Goal: Check status: Check status

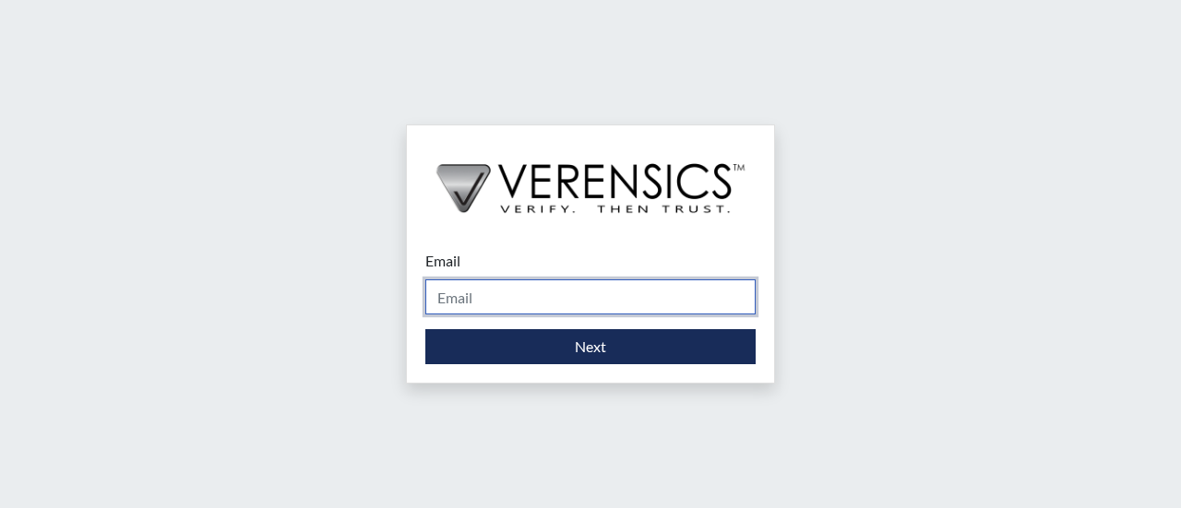
click at [455, 302] on input "Email" at bounding box center [590, 297] width 330 height 35
type input "[PERSON_NAME][EMAIL_ADDRESS][PERSON_NAME][DOMAIN_NAME]"
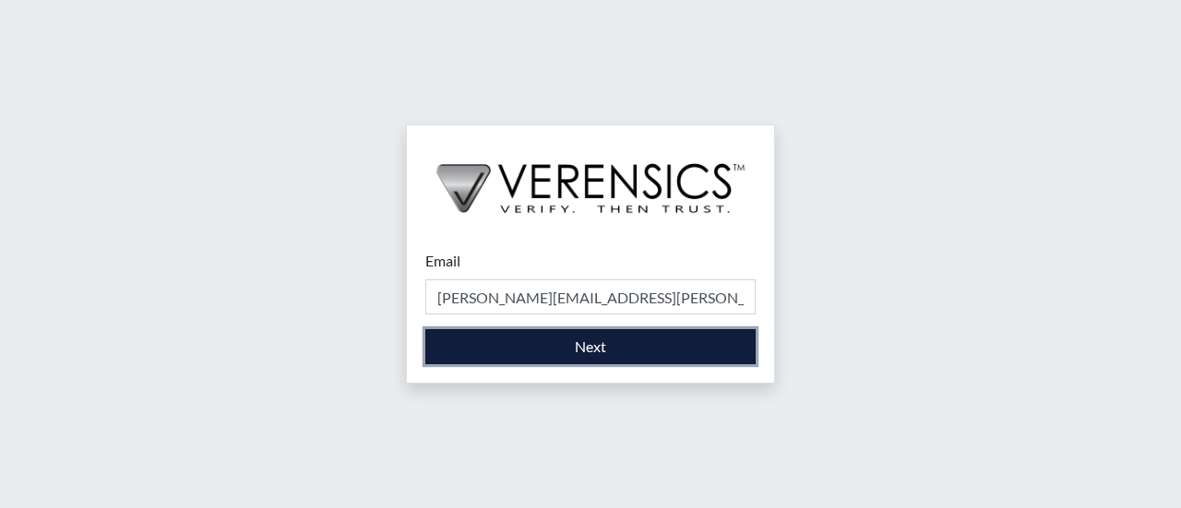
click at [605, 349] on button "Next" at bounding box center [590, 346] width 330 height 35
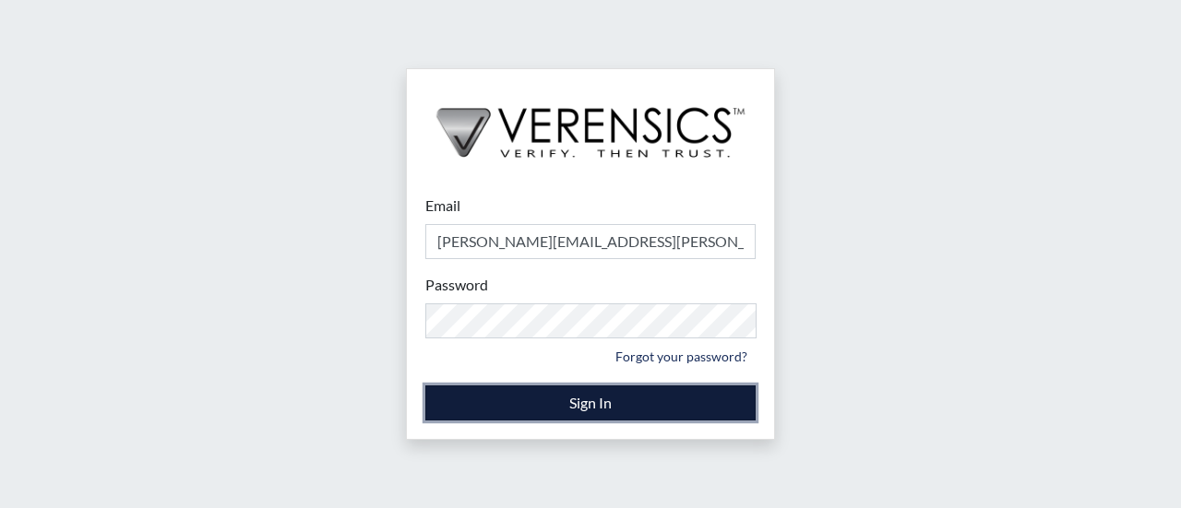
click at [487, 404] on button "Sign In" at bounding box center [590, 403] width 330 height 35
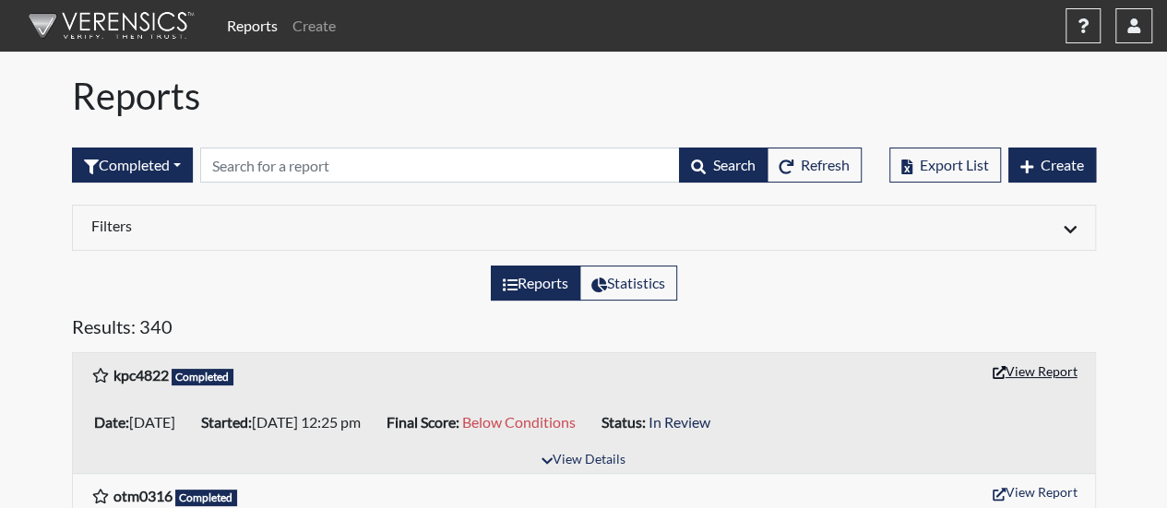
click at [1038, 369] on button "View Report" at bounding box center [1035, 371] width 101 height 29
